Goal: Task Accomplishment & Management: Manage account settings

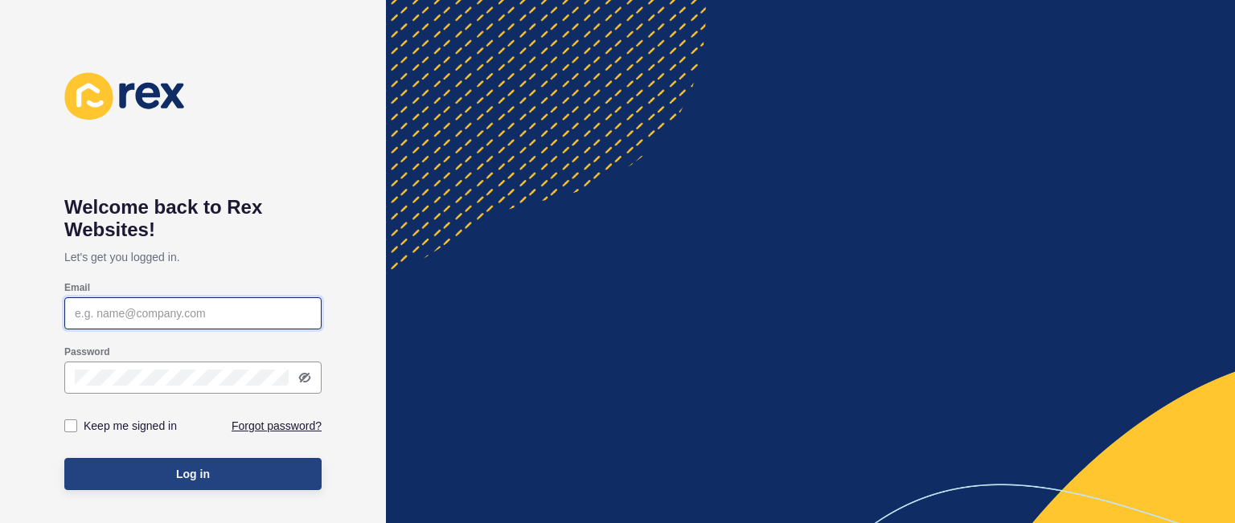
type input "[PERSON_NAME][EMAIL_ADDRESS][DOMAIN_NAME]"
click at [206, 474] on span "Log in" at bounding box center [193, 474] width 34 height 16
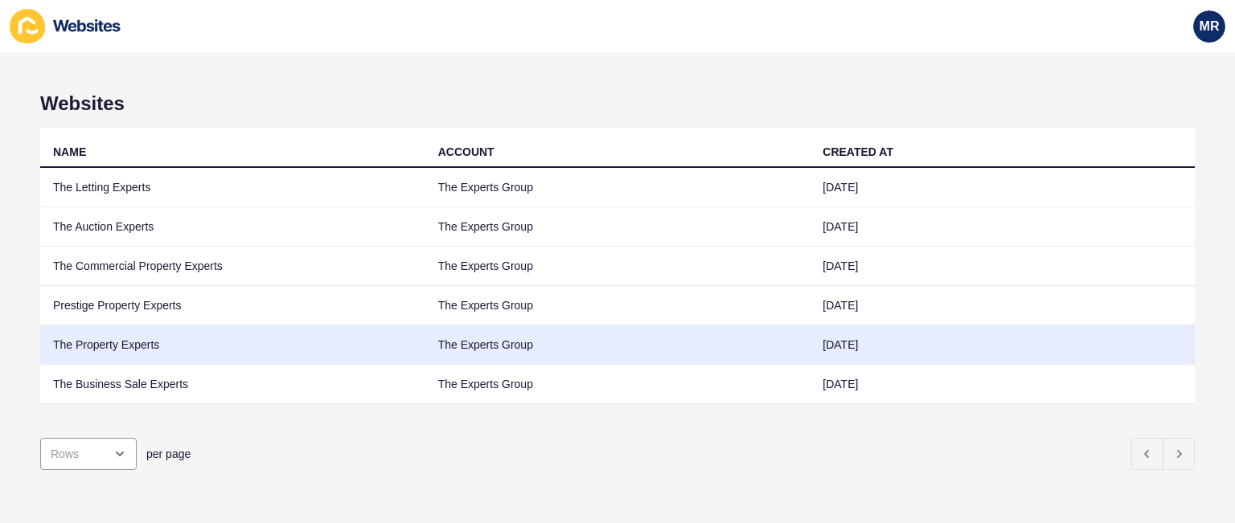
click at [138, 340] on td "The Property Experts" at bounding box center [232, 345] width 385 height 39
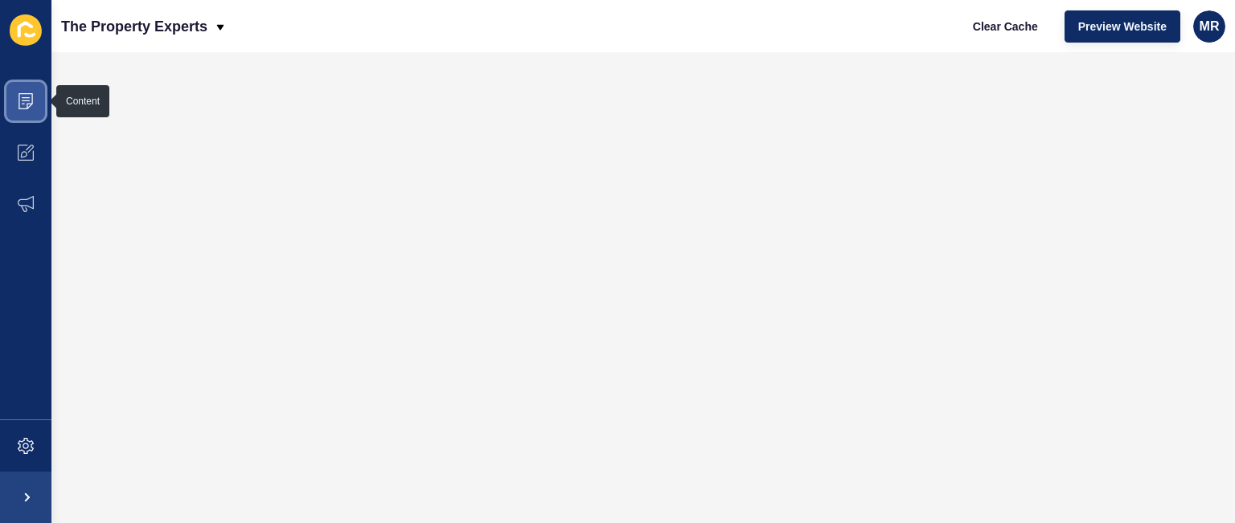
click at [30, 96] on icon at bounding box center [26, 101] width 16 height 16
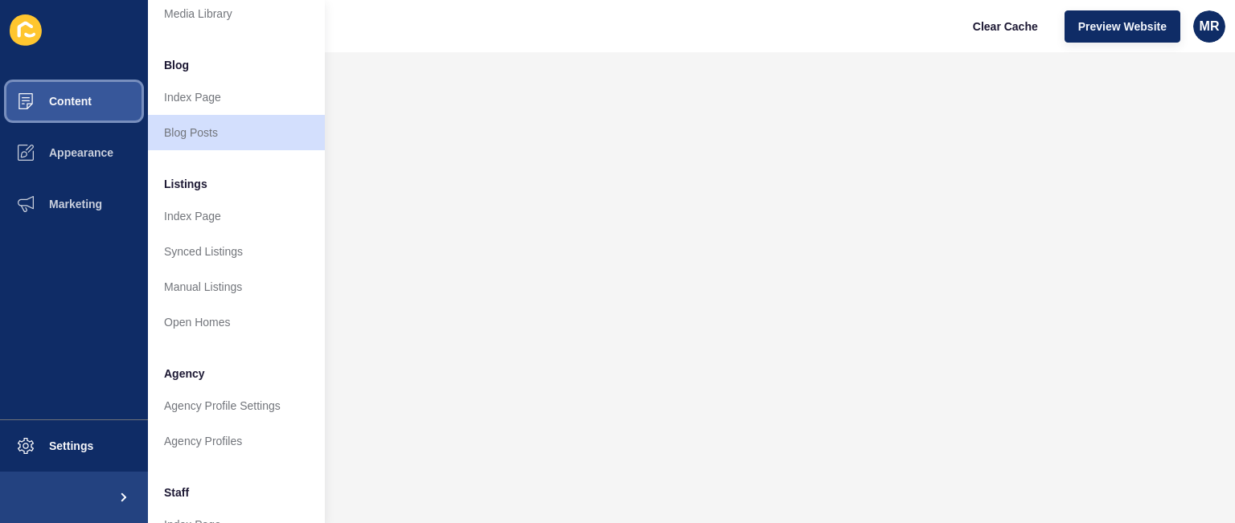
scroll to position [87, 0]
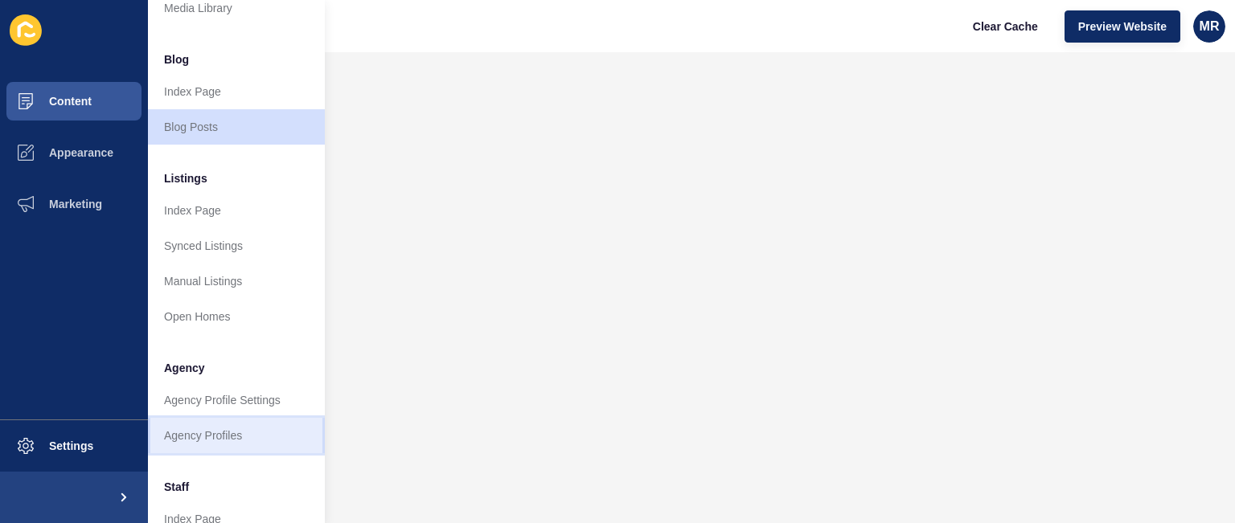
click at [225, 440] on link "Agency Profiles" at bounding box center [236, 435] width 177 height 35
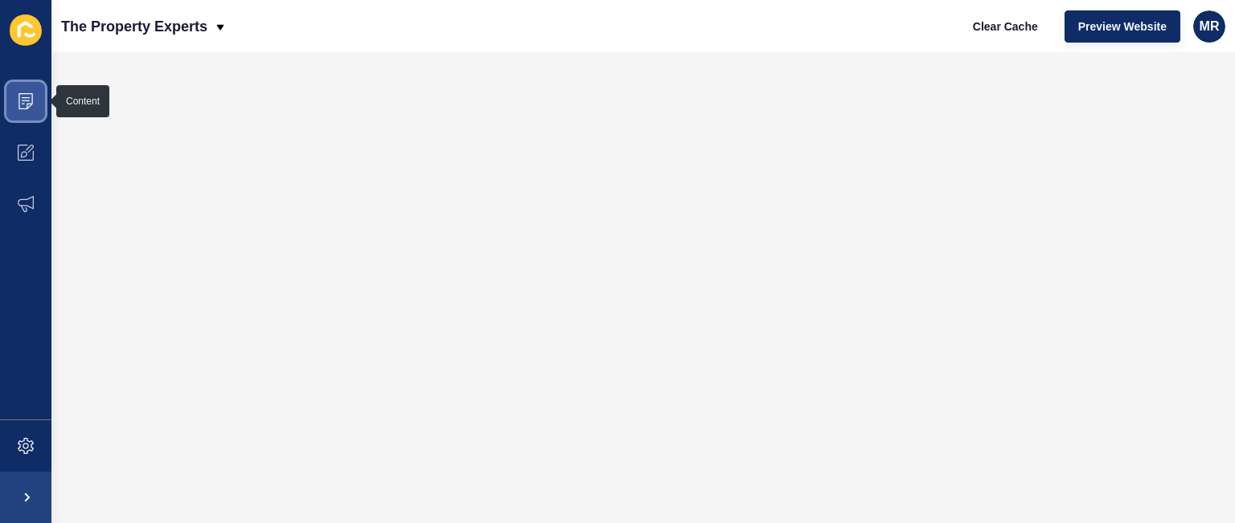
click at [27, 96] on icon at bounding box center [26, 101] width 16 height 16
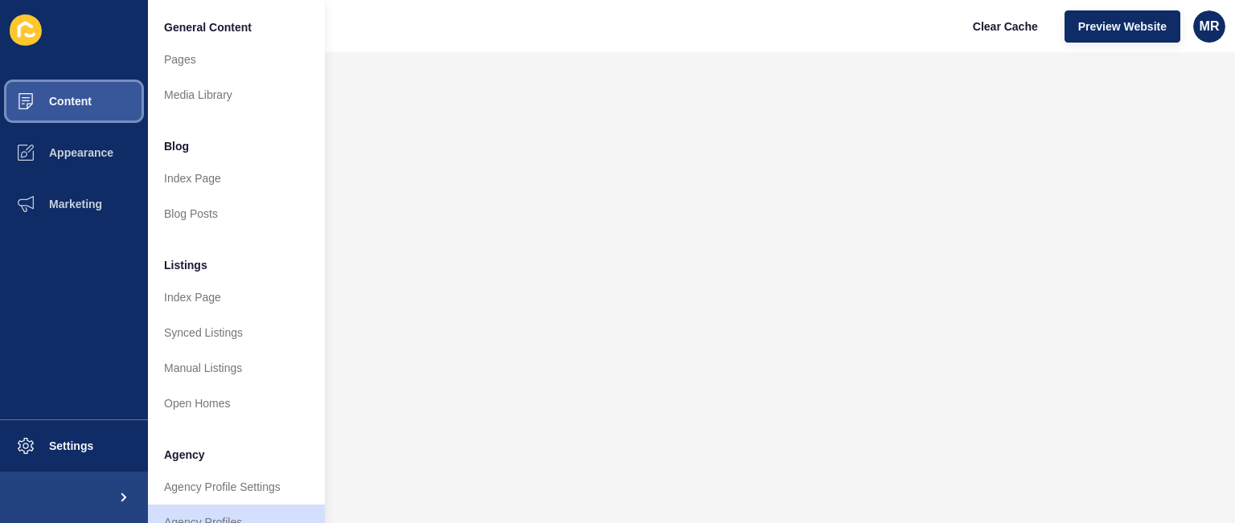
scroll to position [431, 0]
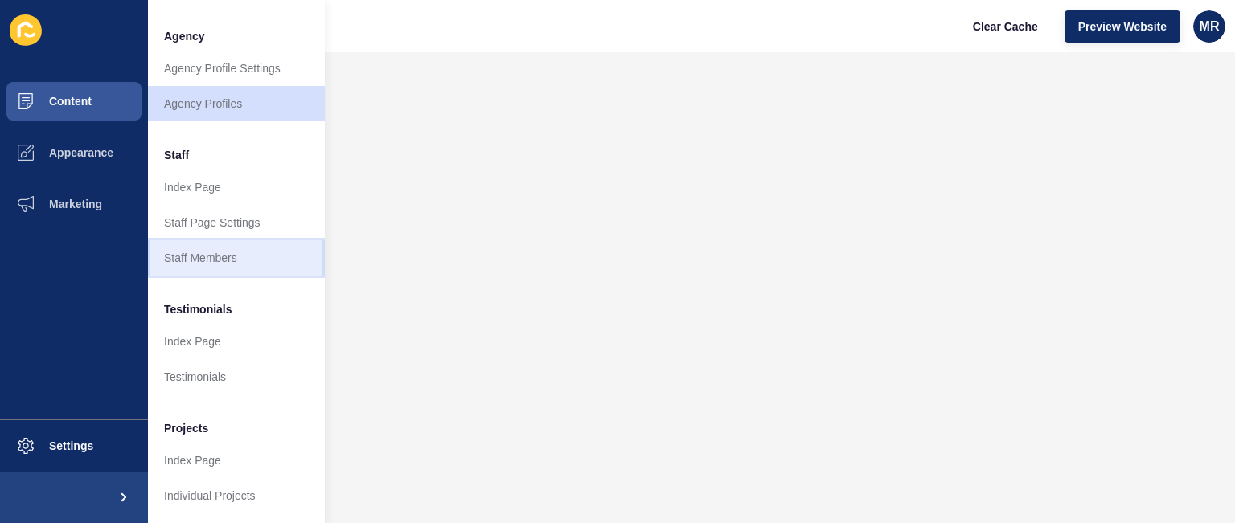
click at [267, 240] on link "Staff Members" at bounding box center [236, 257] width 177 height 35
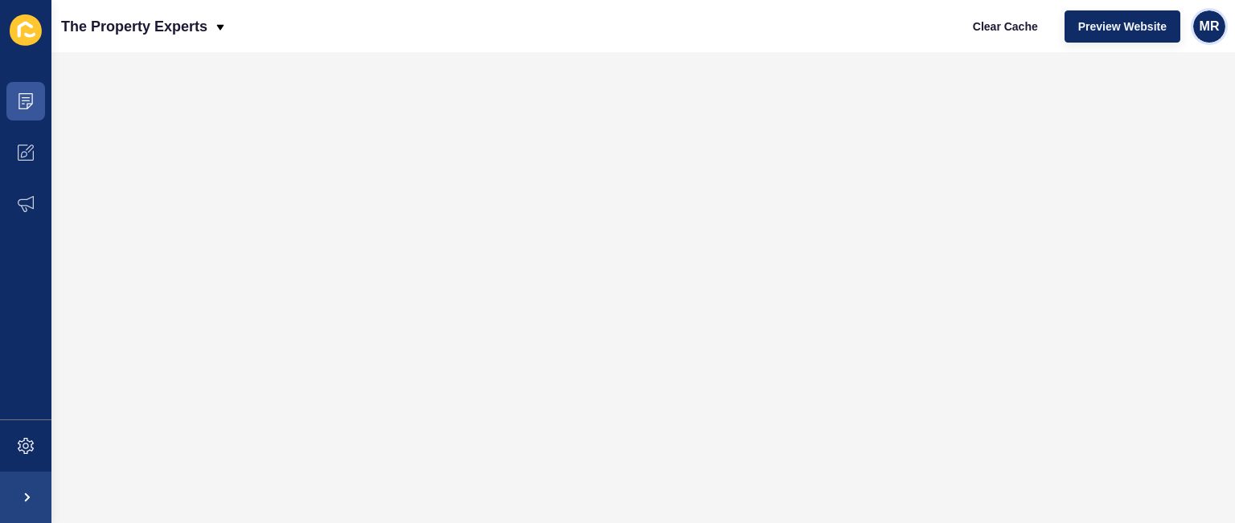
click at [1216, 27] on span "MR" at bounding box center [1209, 26] width 20 height 16
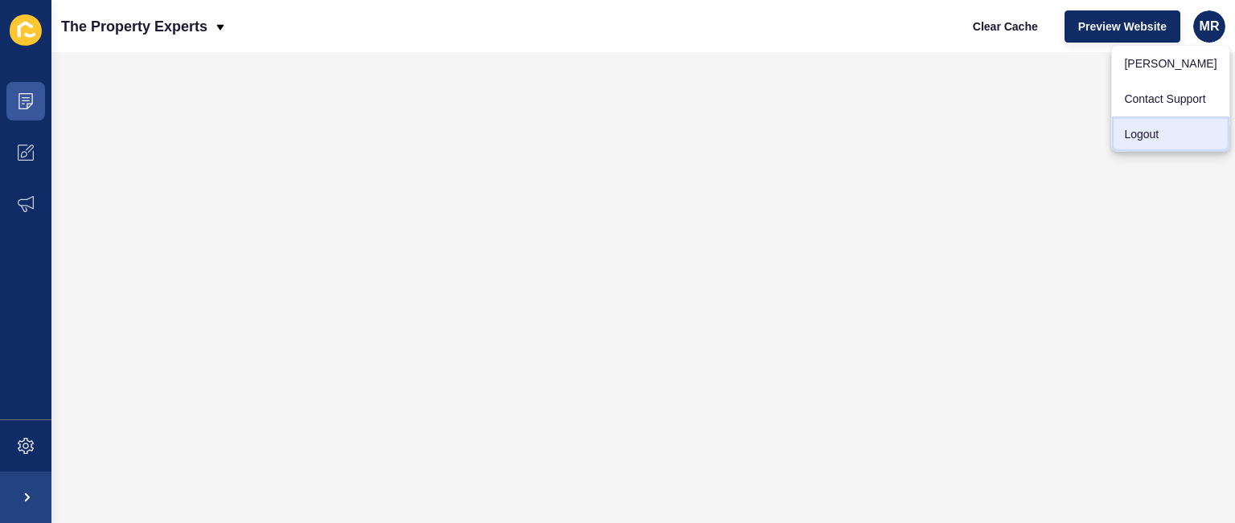
click at [1170, 132] on link "Logout" at bounding box center [1170, 134] width 118 height 35
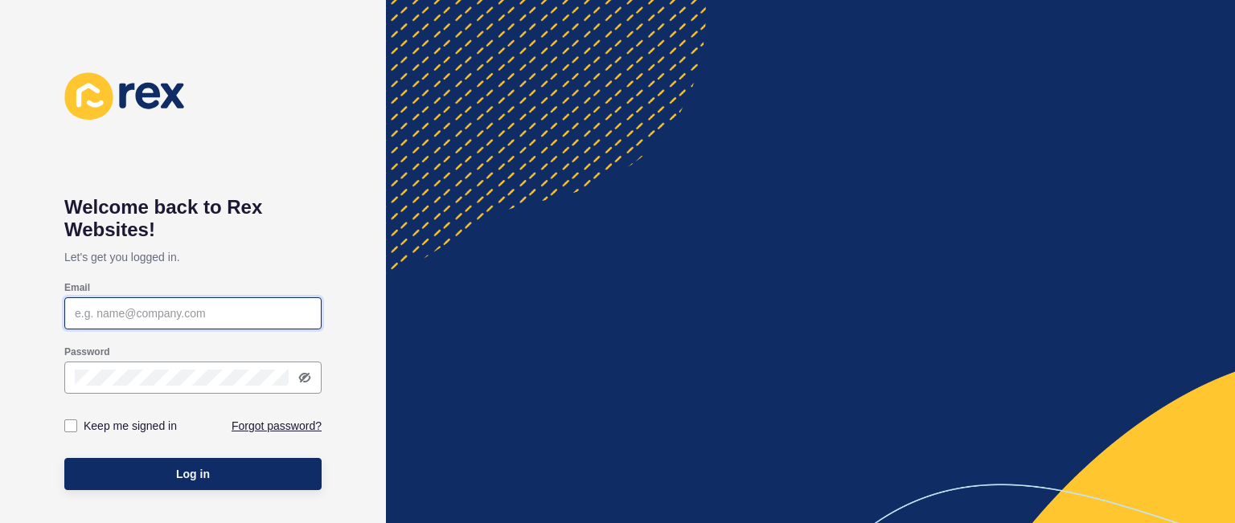
type input "[PERSON_NAME][EMAIL_ADDRESS][DOMAIN_NAME]"
